Goal: Information Seeking & Learning: Learn about a topic

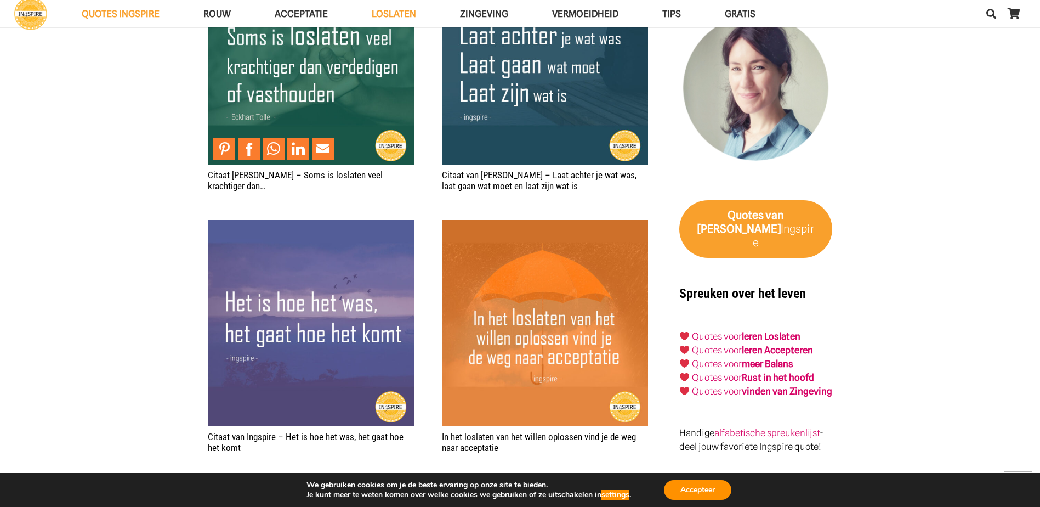
scroll to position [1919, 0]
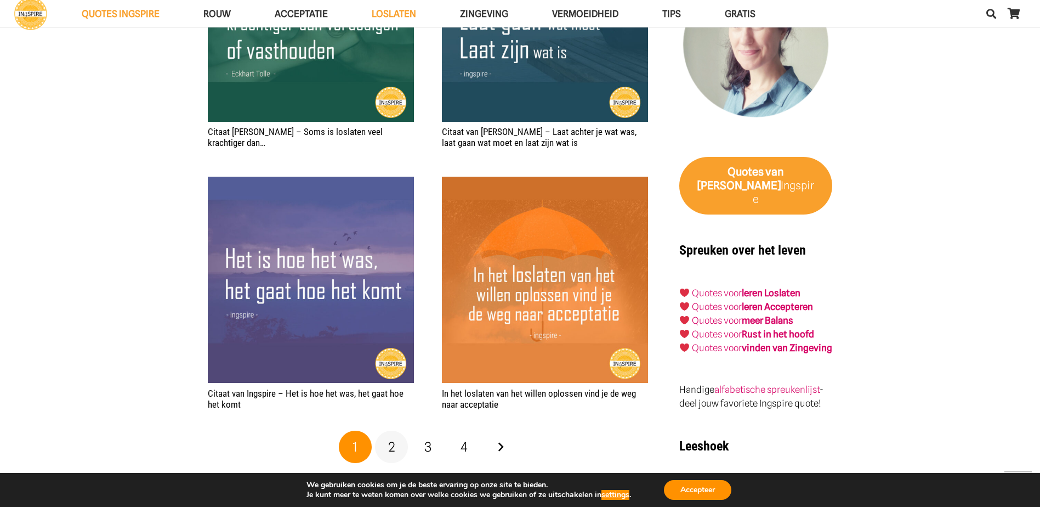
click at [396, 448] on link "2" at bounding box center [391, 446] width 33 height 33
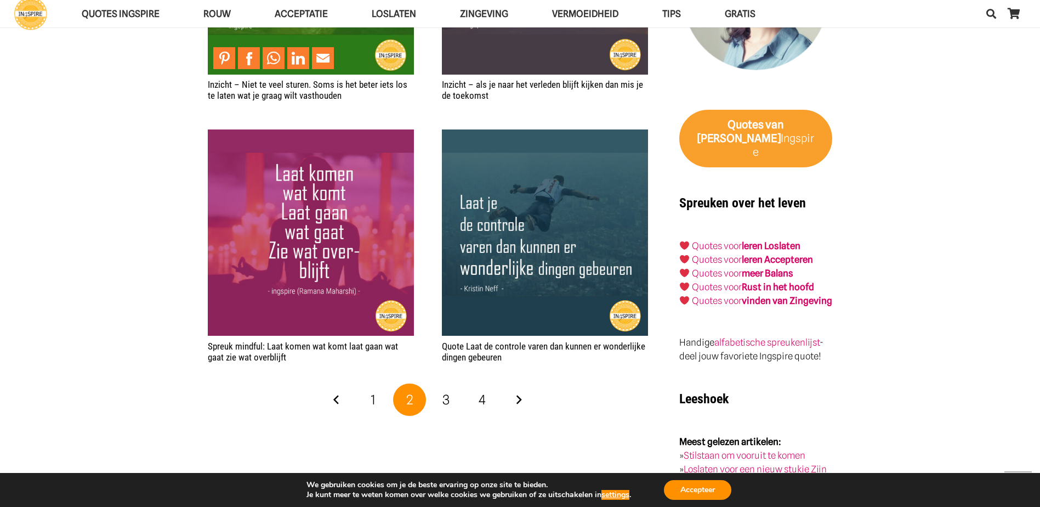
scroll to position [1974, 0]
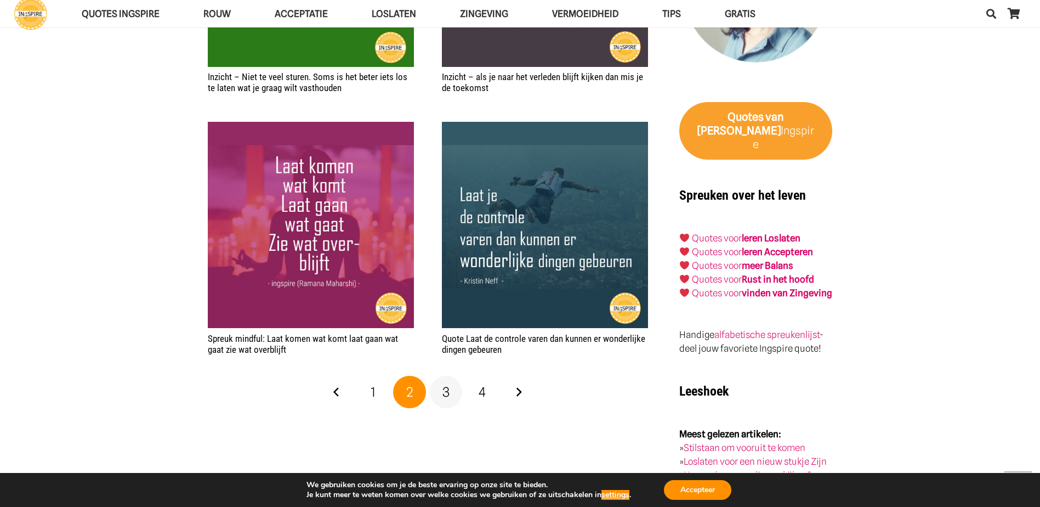
click at [451, 394] on link "3" at bounding box center [446, 392] width 33 height 33
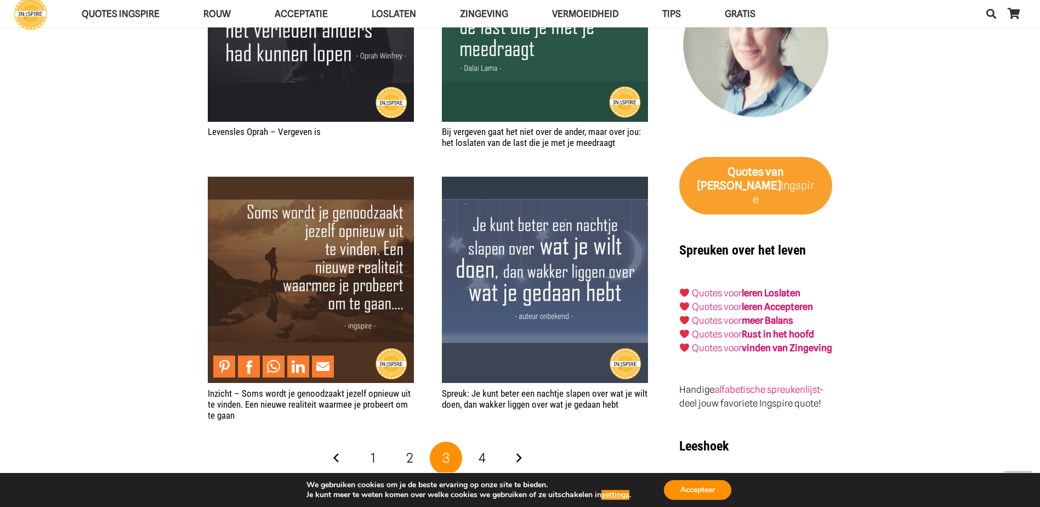
scroll to position [1974, 0]
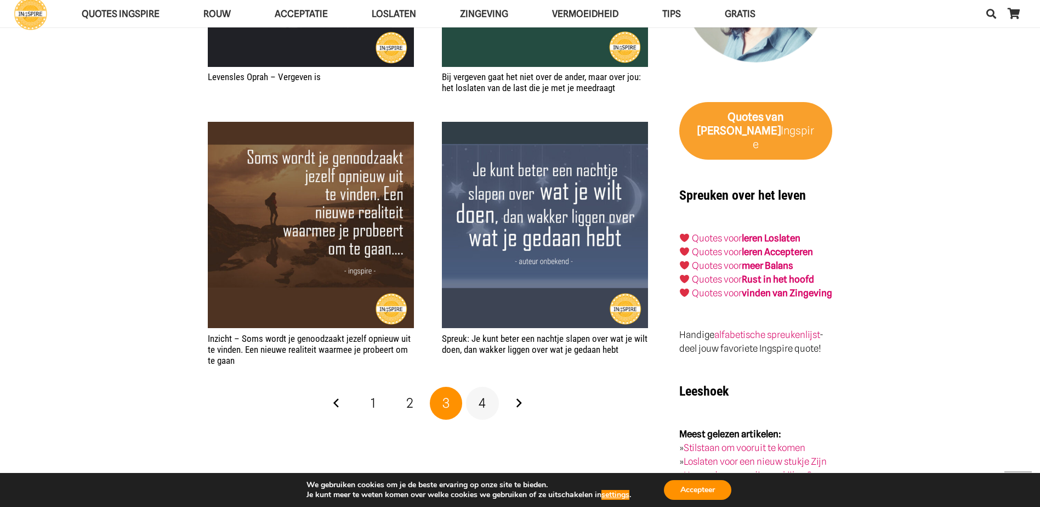
click at [485, 402] on span "4" at bounding box center [482, 403] width 7 height 16
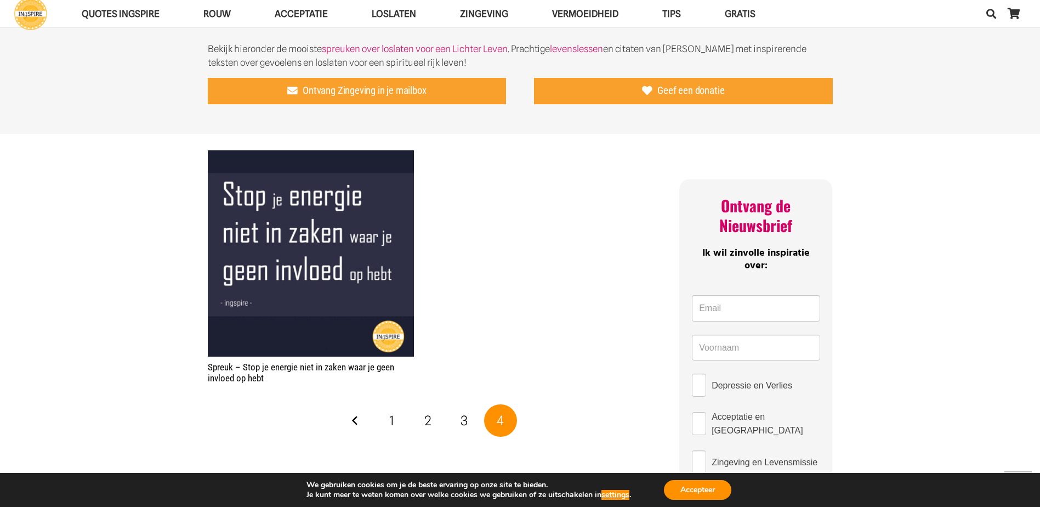
scroll to position [658, 0]
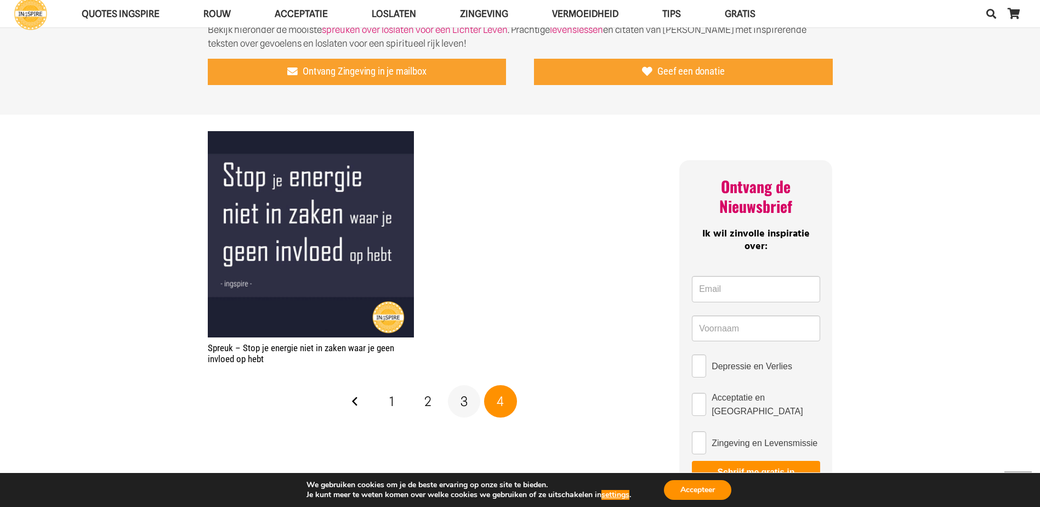
click at [462, 399] on span "3" at bounding box center [464, 401] width 7 height 16
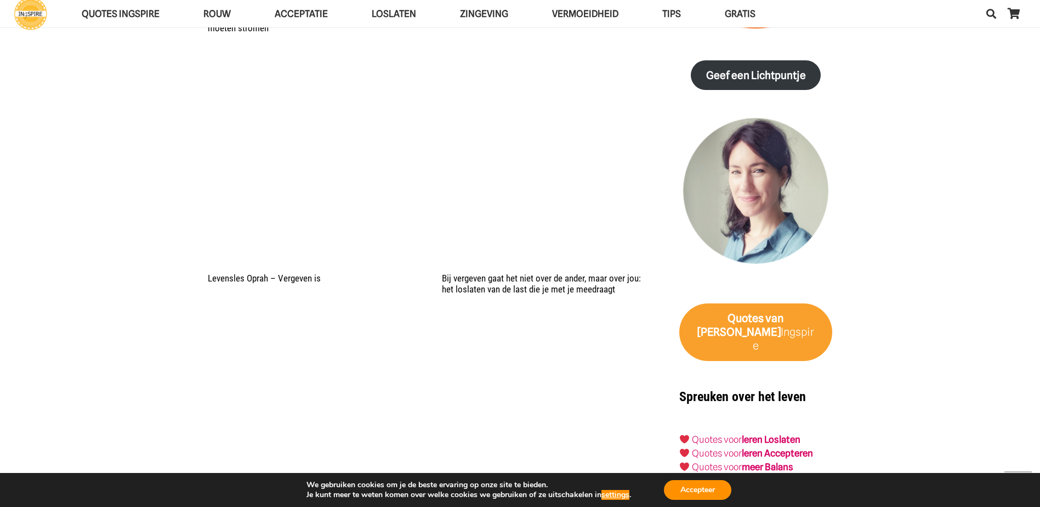
scroll to position [2084, 0]
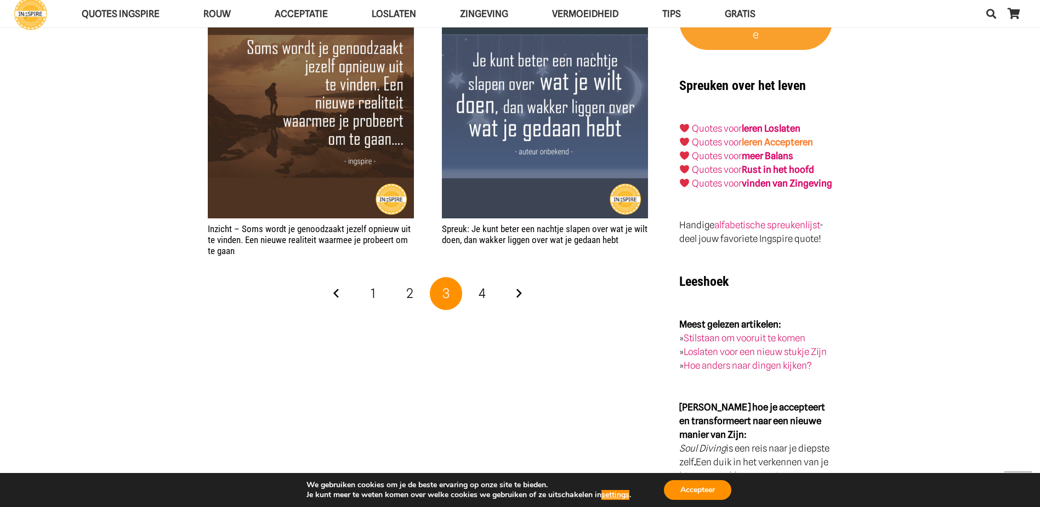
click at [783, 137] on link "leren Accepteren" at bounding box center [777, 142] width 71 height 11
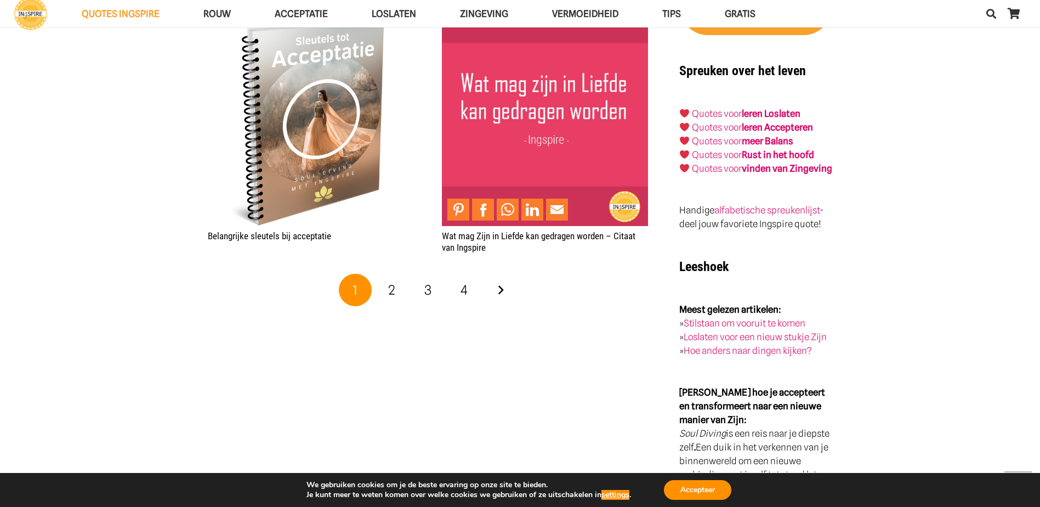
scroll to position [2084, 0]
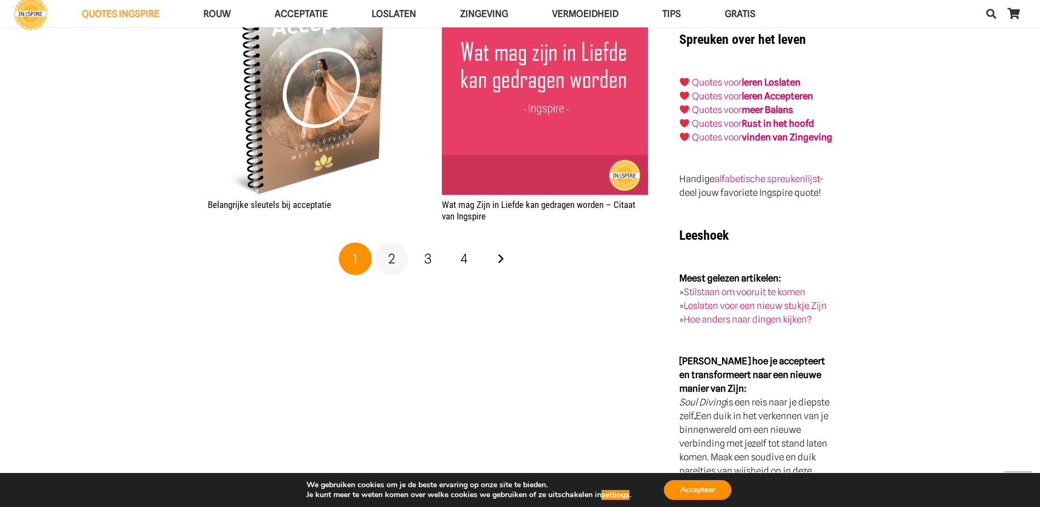
click at [390, 255] on span "2" at bounding box center [391, 259] width 7 height 16
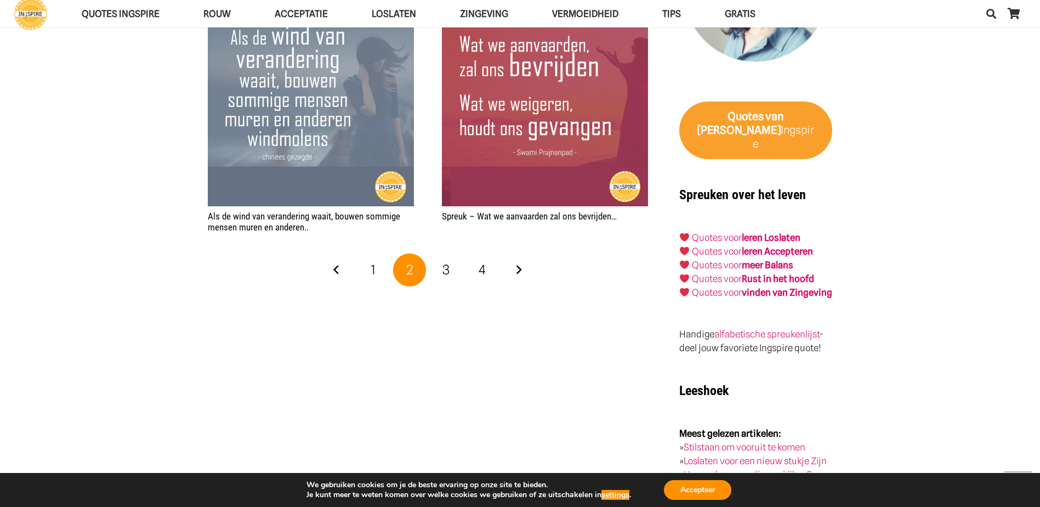
scroll to position [1974, 0]
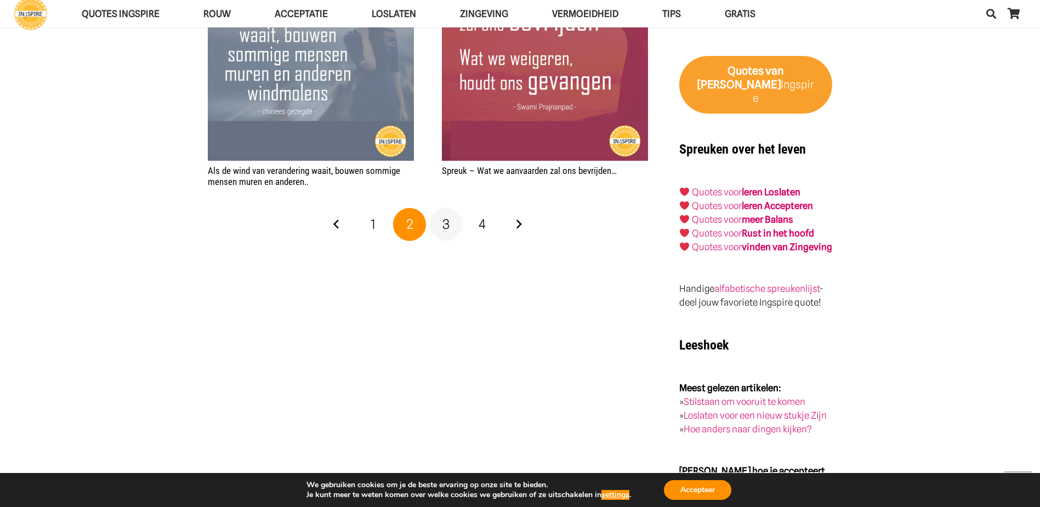
click at [447, 216] on span "3" at bounding box center [445, 224] width 7 height 16
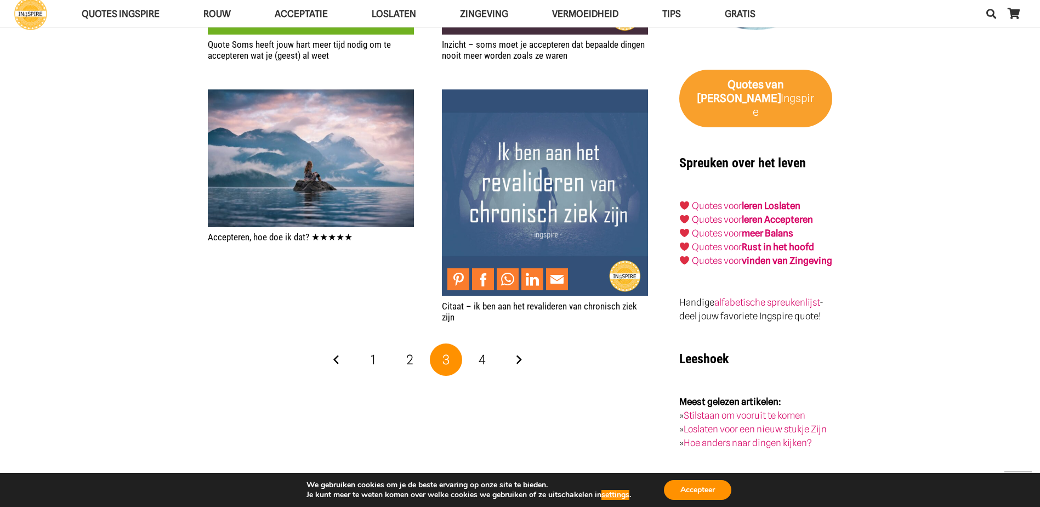
scroll to position [1974, 0]
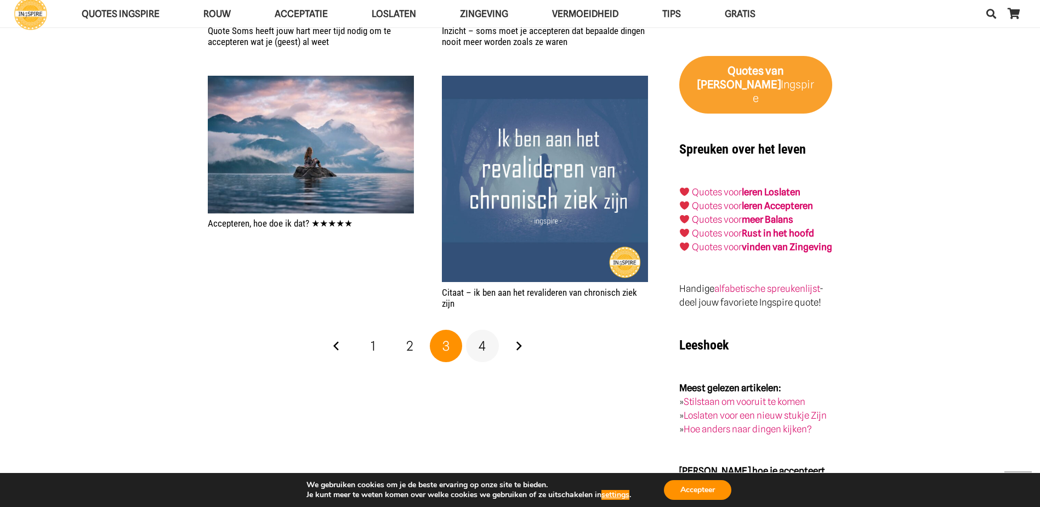
click at [481, 345] on span "4" at bounding box center [482, 346] width 7 height 16
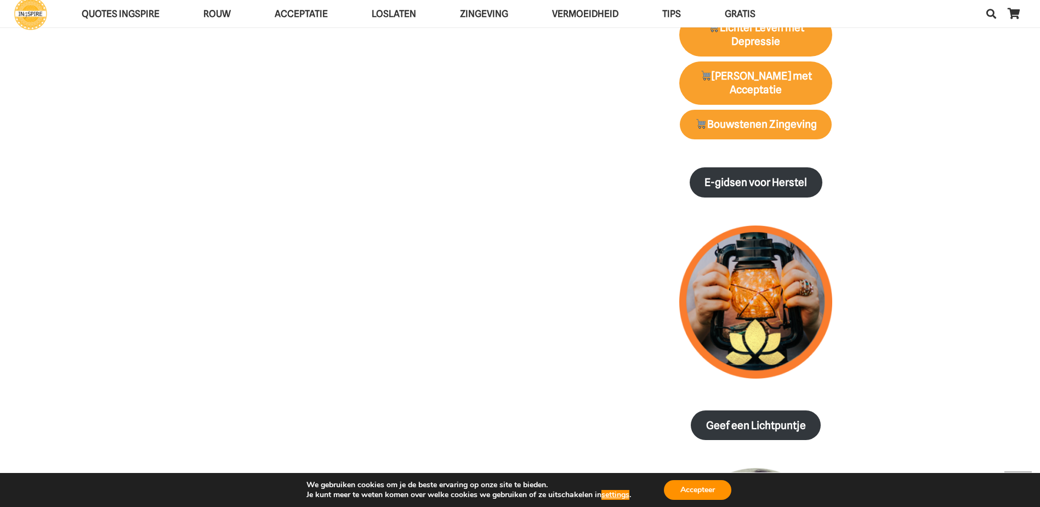
scroll to position [1151, 0]
